Goal: Task Accomplishment & Management: Manage account settings

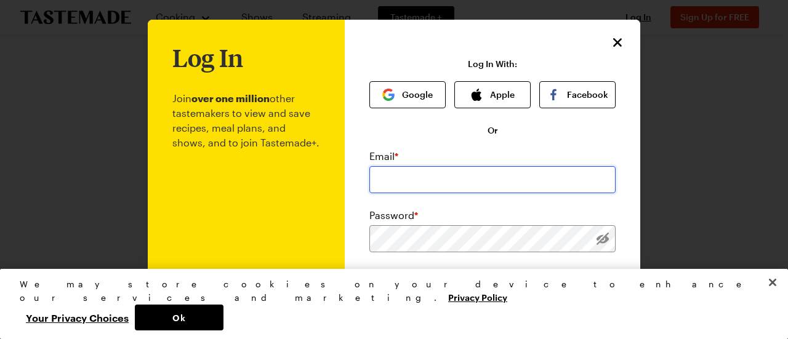
click at [385, 186] on input "email" at bounding box center [492, 179] width 246 height 27
type input "[EMAIL_ADDRESS][DOMAIN_NAME]"
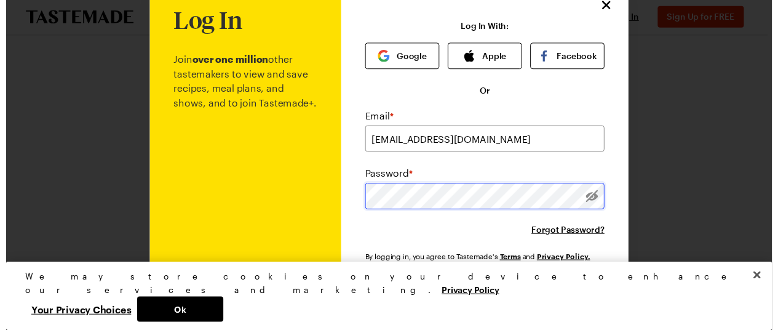
scroll to position [123, 0]
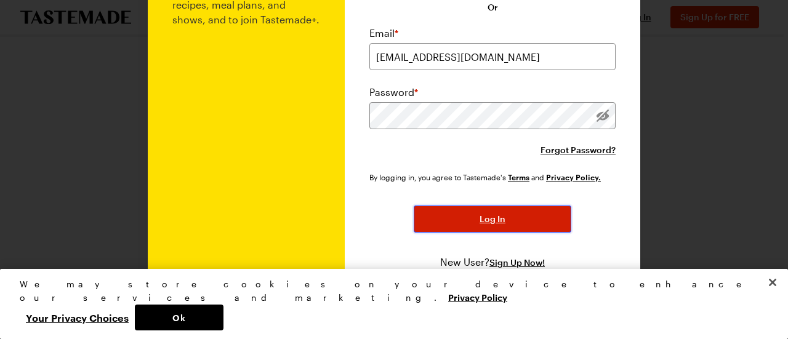
click at [497, 222] on span "Log In" at bounding box center [492, 219] width 26 height 12
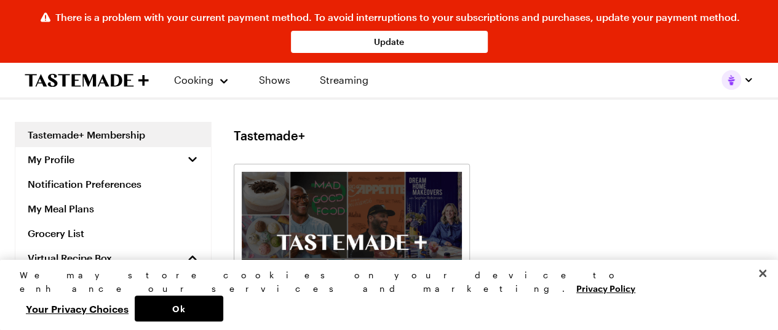
scroll to position [246, 0]
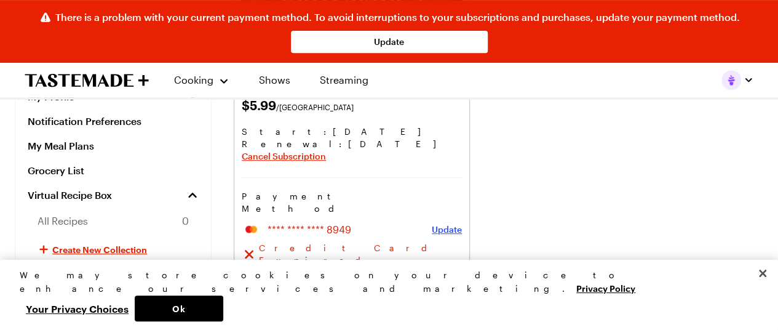
click at [450, 223] on span "Update" at bounding box center [447, 229] width 30 height 12
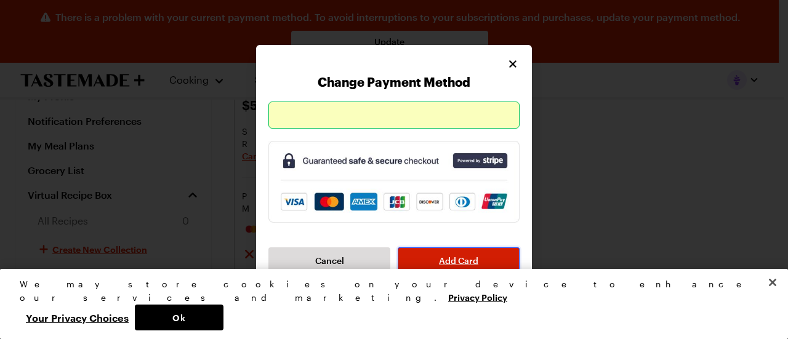
click at [453, 259] on span "Add Card" at bounding box center [458, 261] width 39 height 12
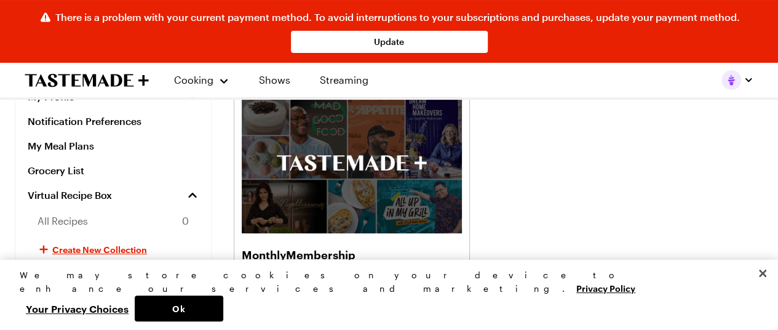
scroll to position [62, 0]
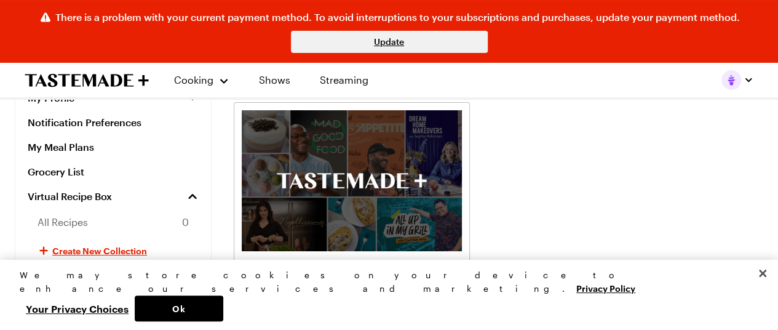
click at [386, 34] on div "There is a problem with your current payment method. To avoid interruptions to …" at bounding box center [389, 31] width 778 height 63
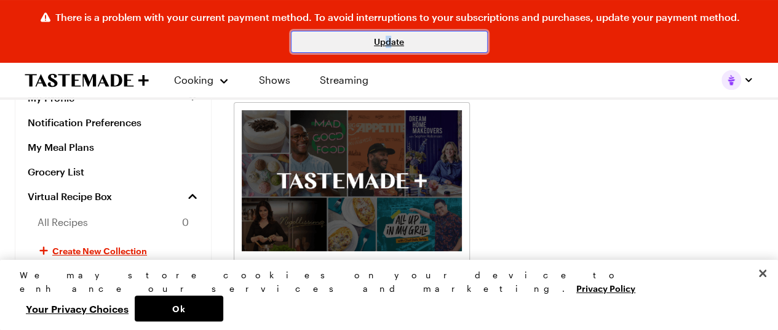
click at [390, 44] on link "Update" at bounding box center [389, 42] width 197 height 22
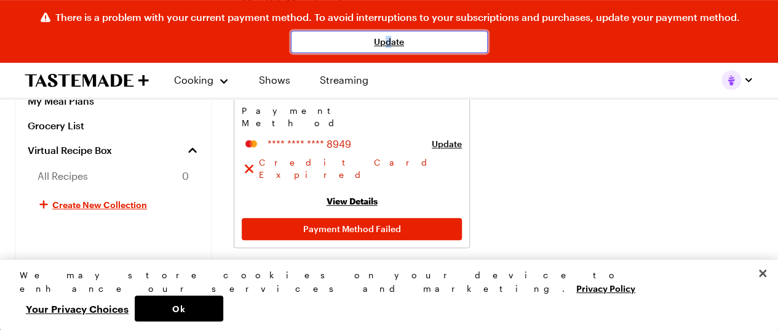
scroll to position [199, 0]
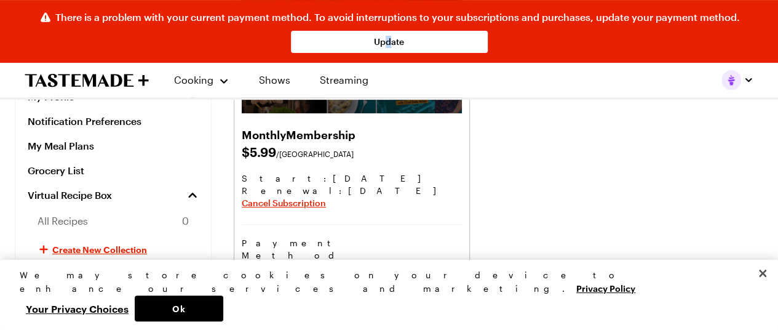
click at [442, 270] on span "Update" at bounding box center [447, 276] width 30 height 12
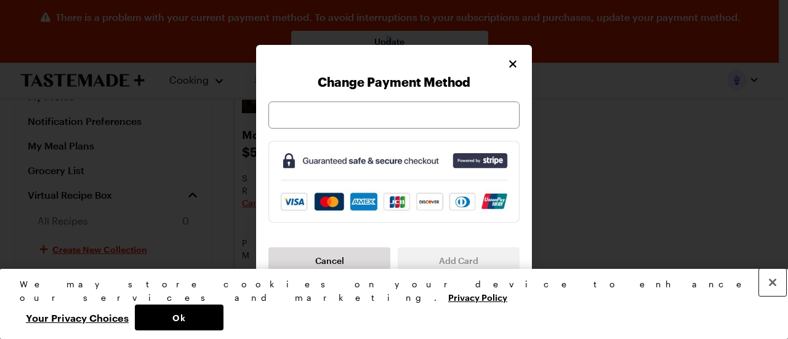
click at [775, 296] on button "Close" at bounding box center [772, 282] width 27 height 27
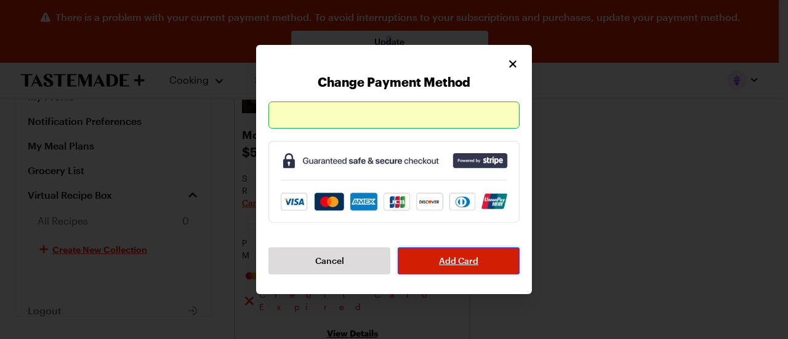
click at [454, 256] on span "Add Card" at bounding box center [458, 261] width 39 height 12
